Goal: Information Seeking & Learning: Learn about a topic

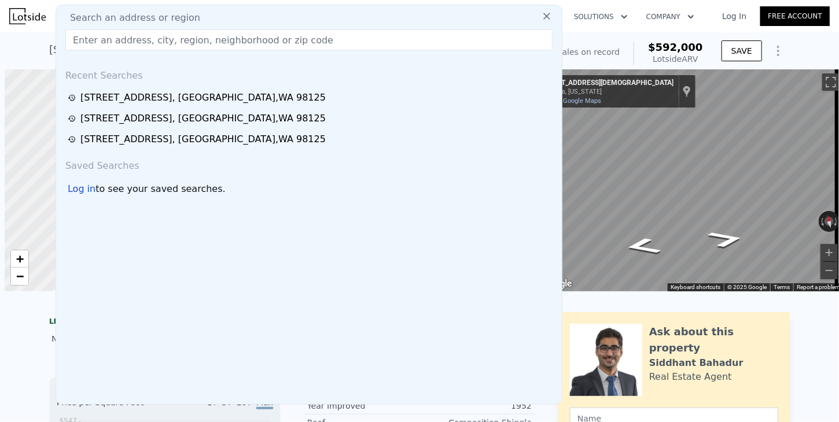
scroll to position [0, 5]
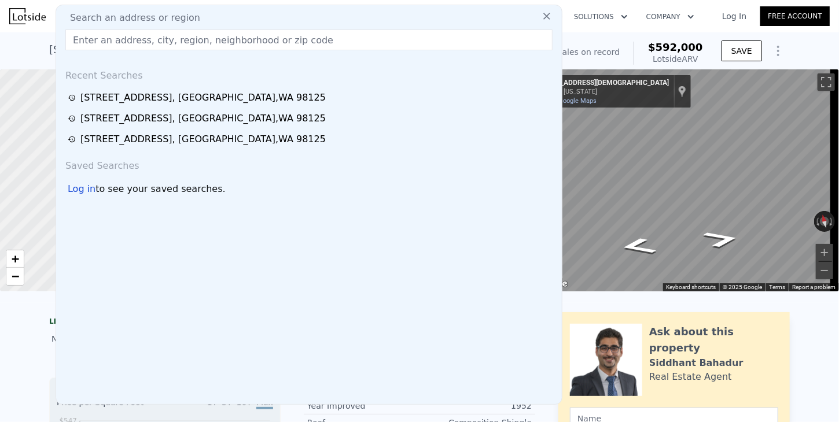
type input "[STREET_ADDRESS]"
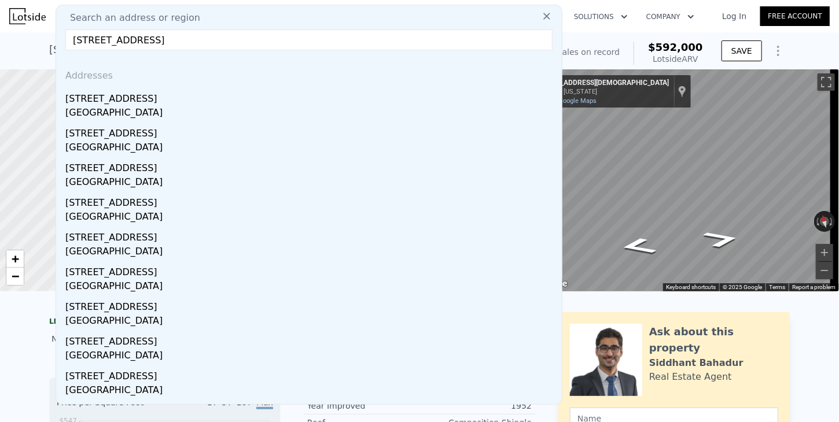
drag, startPoint x: 90, startPoint y: 99, endPoint x: 223, endPoint y: 1, distance: 165.9
click at [90, 98] on div "[STREET_ADDRESS]" at bounding box center [311, 96] width 492 height 19
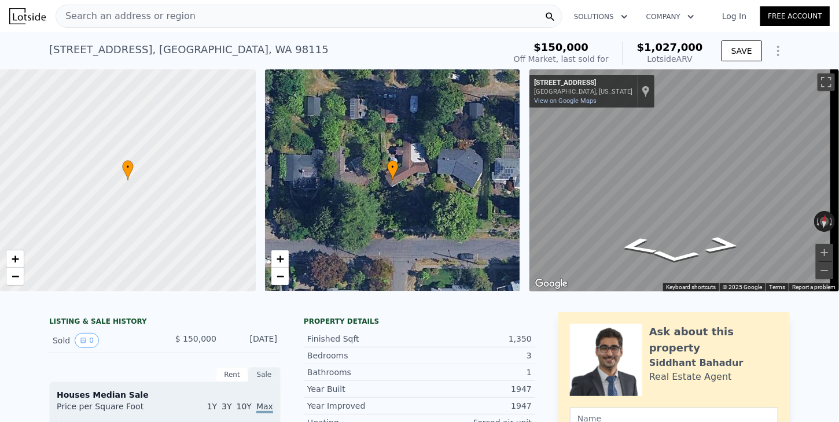
click at [710, 45] on div "$150,000 Off Market, last sold for $1,027,000 Lotside ARV SAVE" at bounding box center [649, 53] width 281 height 32
copy span "1,027,000"
click at [113, 14] on span "Search an address or region" at bounding box center [125, 16] width 139 height 14
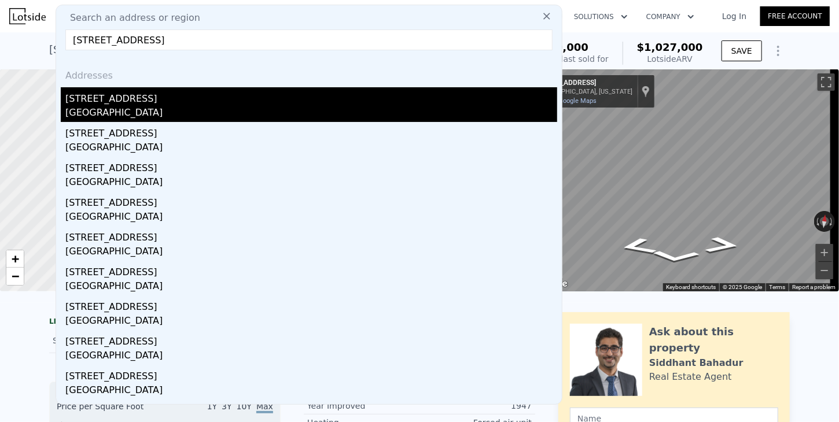
type input "[STREET_ADDRESS]"
click at [89, 102] on div "[STREET_ADDRESS]" at bounding box center [311, 96] width 492 height 19
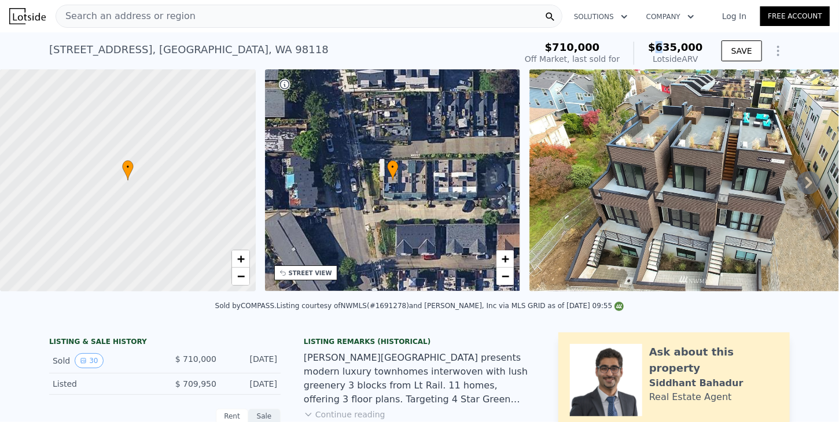
drag, startPoint x: 665, startPoint y: 48, endPoint x: 703, endPoint y: 50, distance: 38.8
click at [703, 50] on div "$710,000 Off Market, last sold for $635,000 Lotside ARV" at bounding box center [613, 53] width 187 height 32
